Goal: Task Accomplishment & Management: Manage account settings

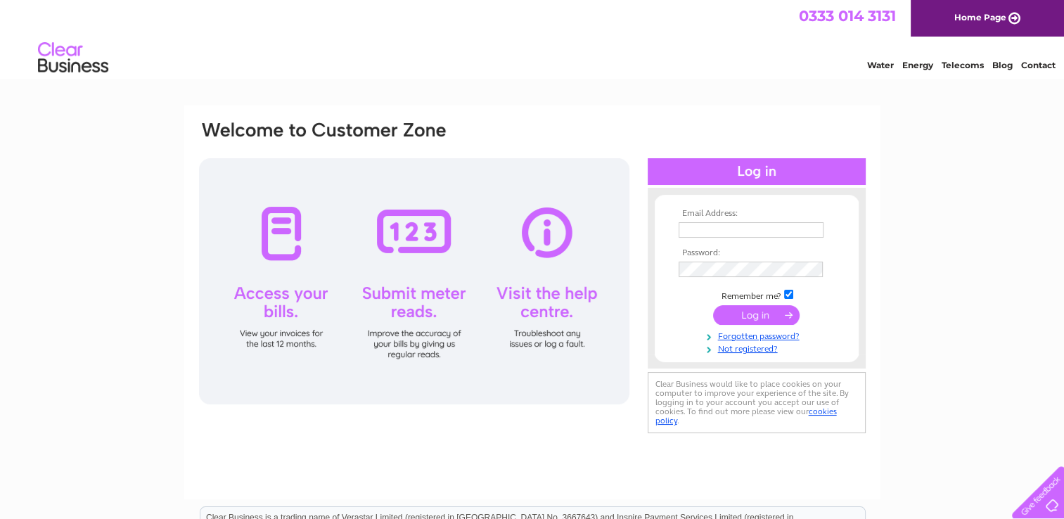
type input "brianpollard101@btinternet.com"
click at [757, 317] on input "submit" at bounding box center [756, 315] width 87 height 20
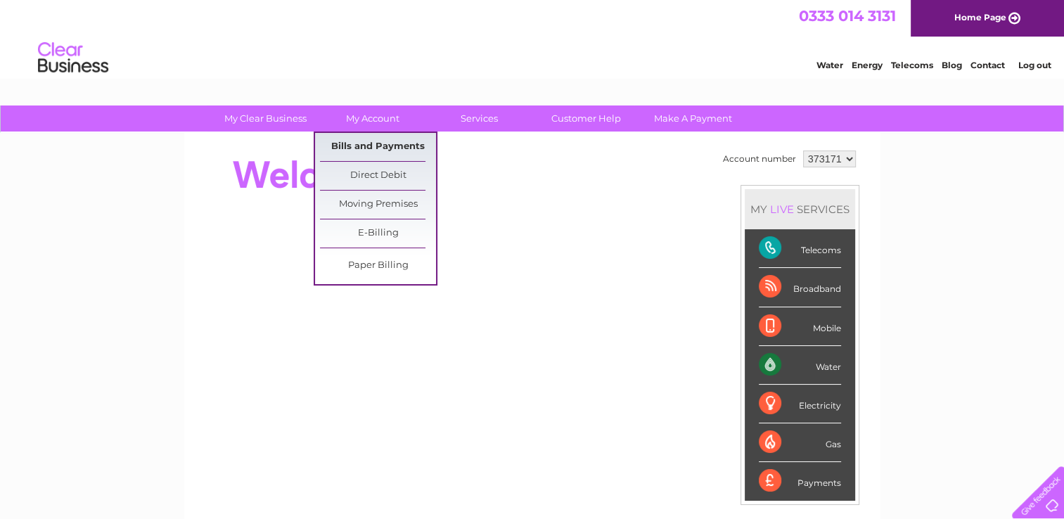
click at [375, 145] on link "Bills and Payments" at bounding box center [378, 147] width 116 height 28
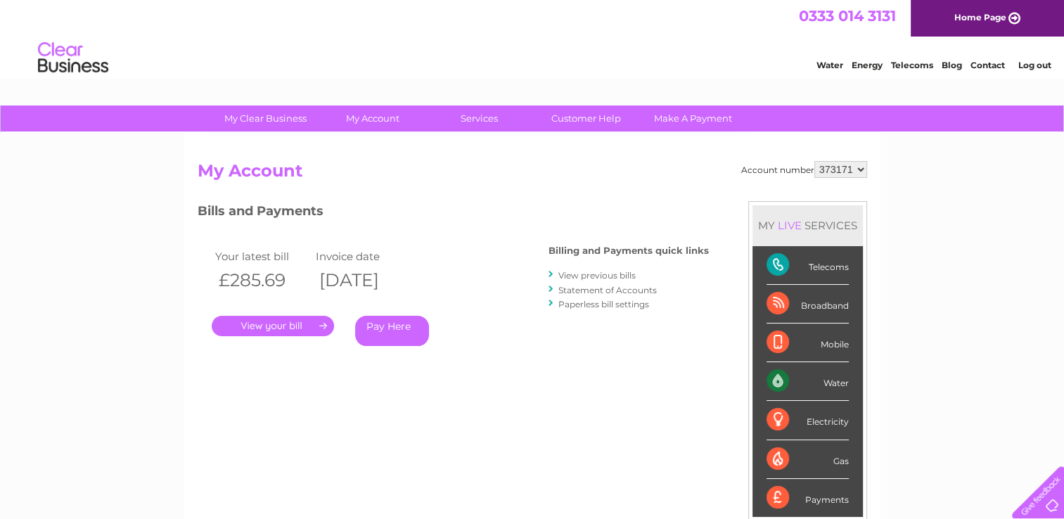
click at [299, 329] on link "." at bounding box center [273, 326] width 122 height 20
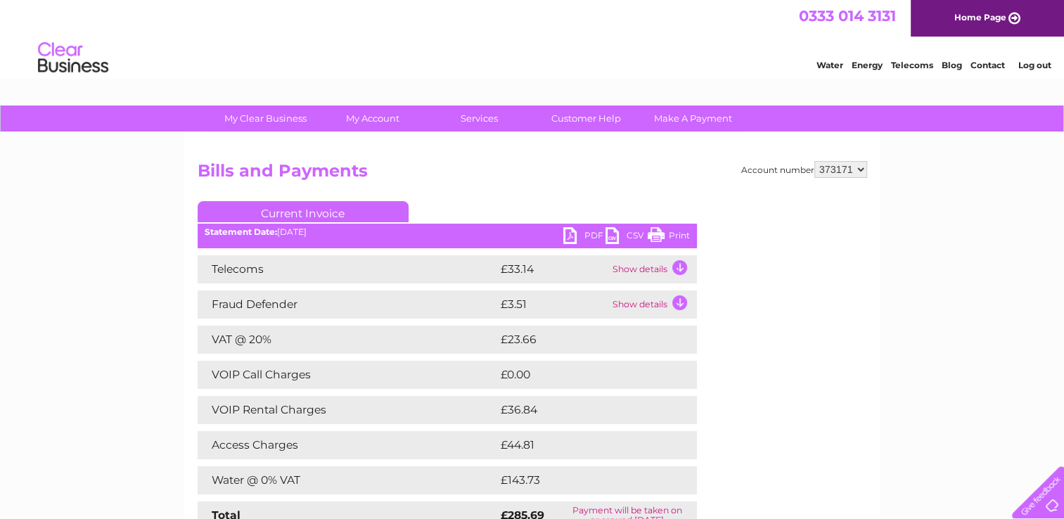
click at [571, 238] on link "PDF" at bounding box center [584, 237] width 42 height 20
click at [1034, 65] on link "Log out" at bounding box center [1034, 65] width 33 height 11
